Goal: Task Accomplishment & Management: Use online tool/utility

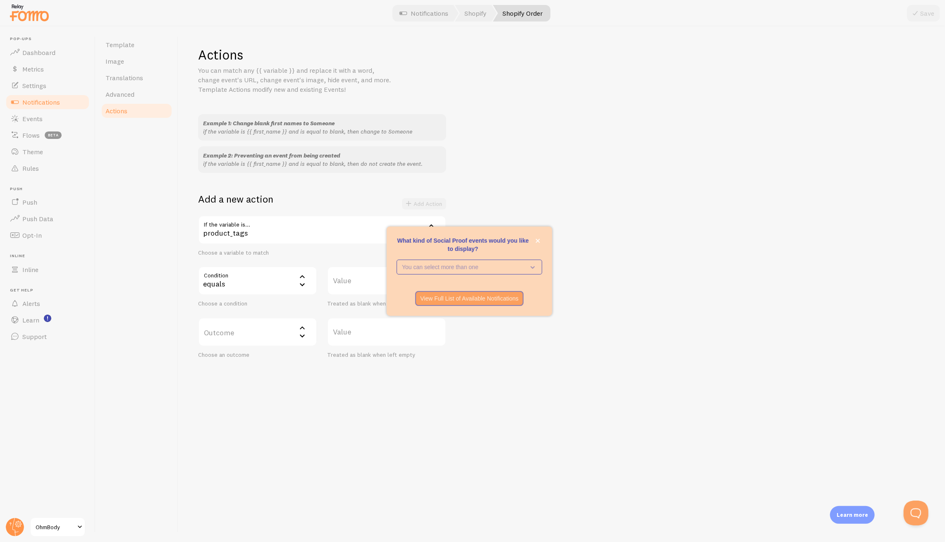
scroll to position [127, 0]
click at [539, 239] on icon "close," at bounding box center [538, 241] width 5 height 5
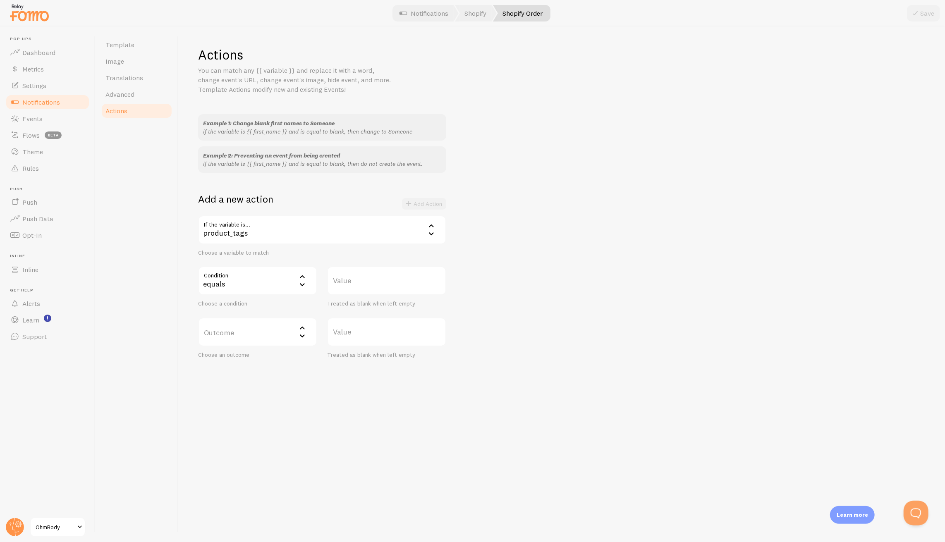
click at [290, 337] on label "Outcome" at bounding box center [257, 332] width 119 height 29
click at [267, 356] on li "do not create event" at bounding box center [257, 358] width 117 height 14
click at [289, 333] on div "do not create event" at bounding box center [257, 332] width 119 height 29
click at [390, 353] on div "Outcome drop_event do not create event do not create event change to change mat…" at bounding box center [322, 338] width 258 height 41
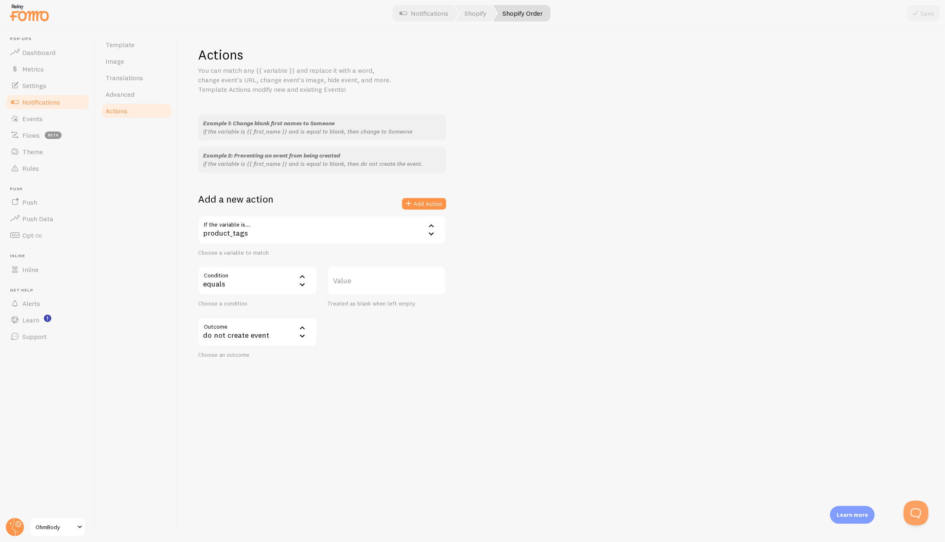
click at [360, 282] on label "Value" at bounding box center [386, 280] width 119 height 29
click at [360, 282] on input "Value" at bounding box center [386, 280] width 119 height 29
click at [291, 280] on div "equals" at bounding box center [257, 280] width 119 height 29
click at [287, 230] on div "product_tags" at bounding box center [322, 229] width 248 height 29
click at [277, 299] on li "variant_title" at bounding box center [322, 301] width 246 height 14
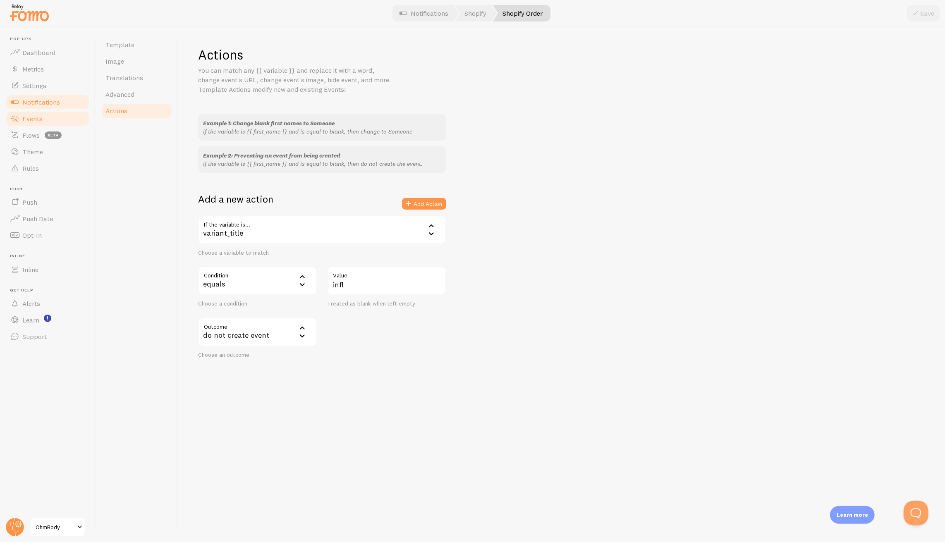
click at [41, 126] on link "Events" at bounding box center [47, 118] width 85 height 17
click at [376, 282] on input "infl" at bounding box center [386, 280] width 119 height 29
paste input "Influencer Custom Note"
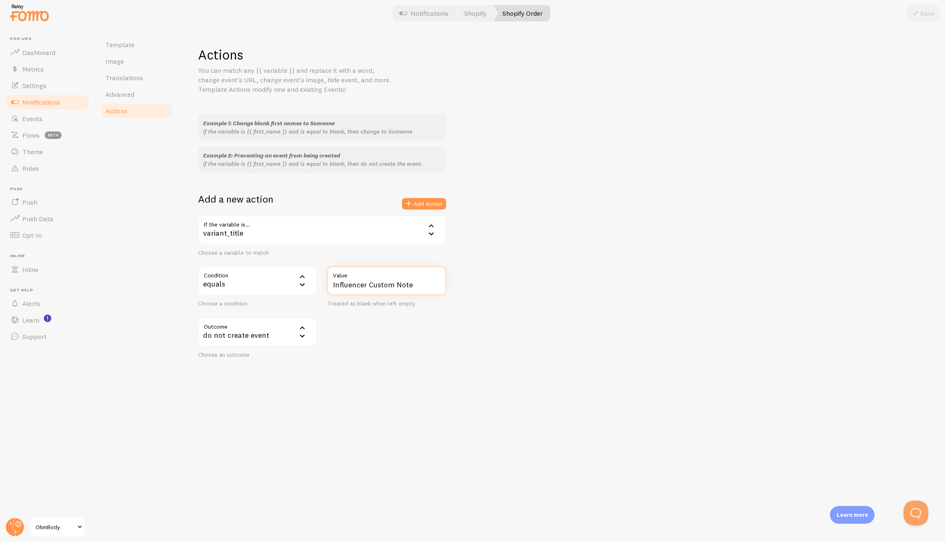
type input "Influencer Custom Note"
click at [255, 338] on div "do not create event" at bounding box center [257, 332] width 119 height 29
click at [359, 342] on div "Outcome drop_event do not create event do not create event change to change mat…" at bounding box center [322, 338] width 258 height 41
click at [440, 202] on button "Add Action" at bounding box center [424, 204] width 44 height 12
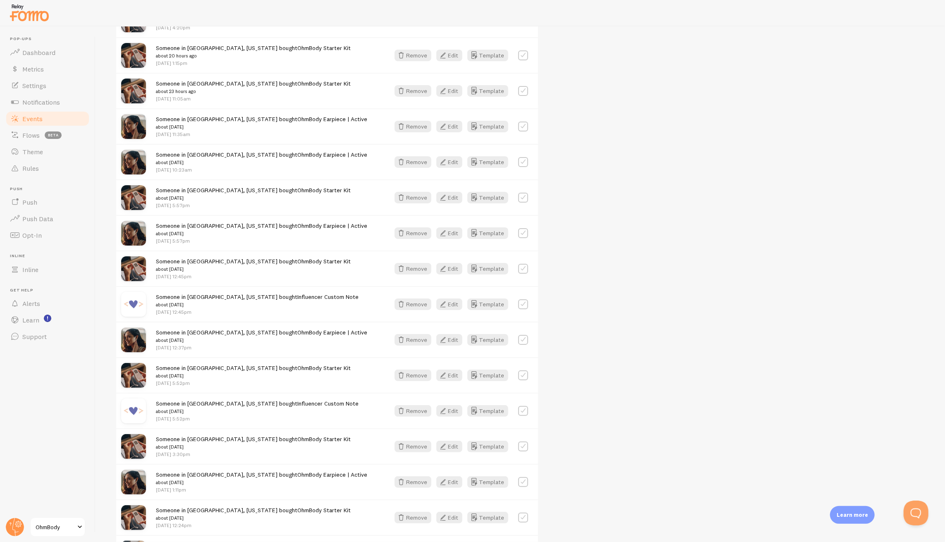
scroll to position [280, 0]
copy link "Influencer Custom Note"
drag, startPoint x: 331, startPoint y: 296, endPoint x: 259, endPoint y: 294, distance: 72.0
click at [258, 294] on div "Someone in Brooklyn, New York bought Influencer Custom Note about 2 days ago Au…" at bounding box center [268, 303] width 224 height 23
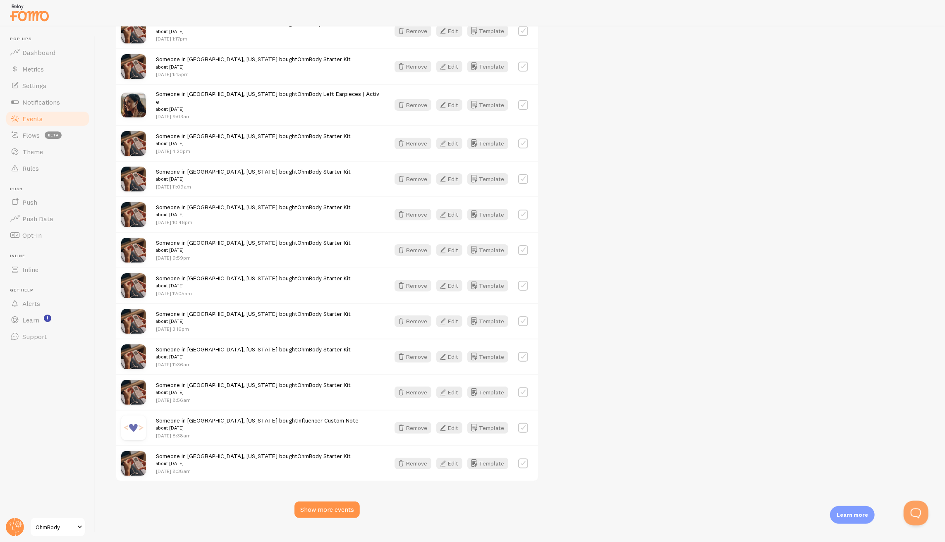
scroll to position [848, 0]
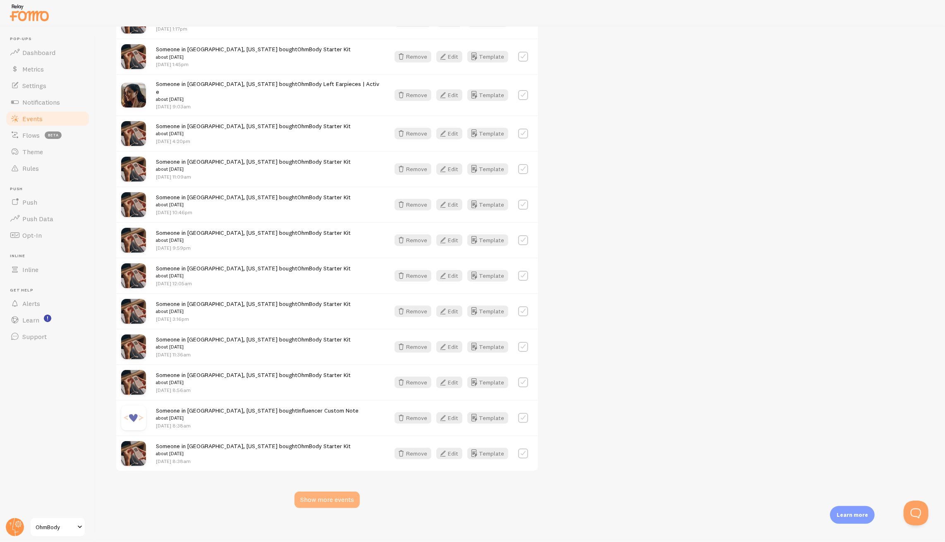
click at [325, 493] on div "Show more events" at bounding box center [326, 500] width 65 height 17
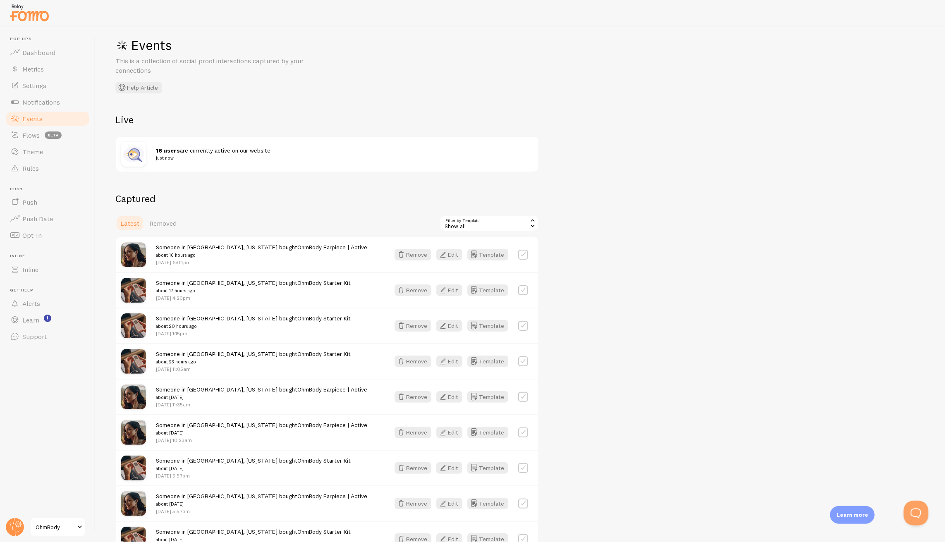
scroll to position [0, 0]
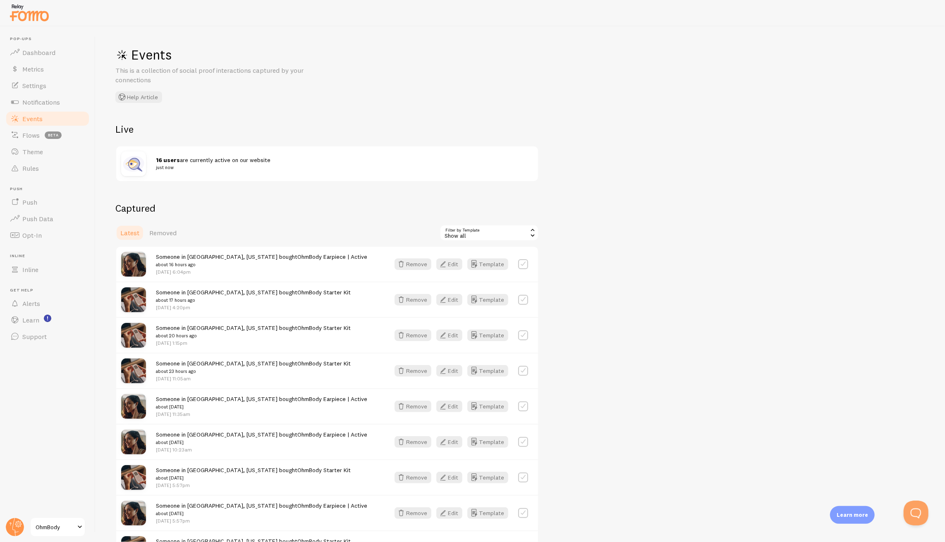
click at [143, 161] on img at bounding box center [133, 163] width 25 height 25
click at [50, 108] on link "Notifications" at bounding box center [47, 102] width 85 height 17
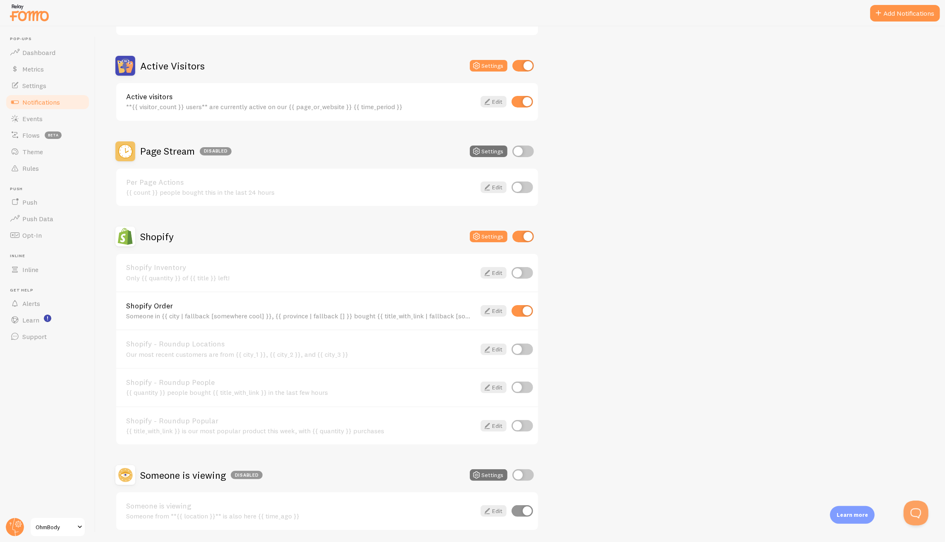
scroll to position [175, 0]
